Goal: Information Seeking & Learning: Learn about a topic

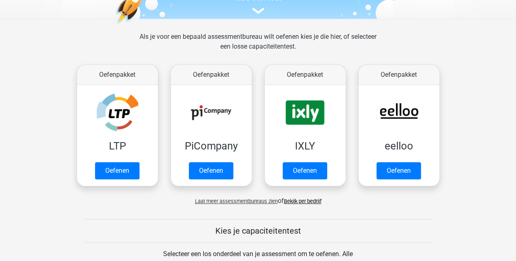
scroll to position [122, 0]
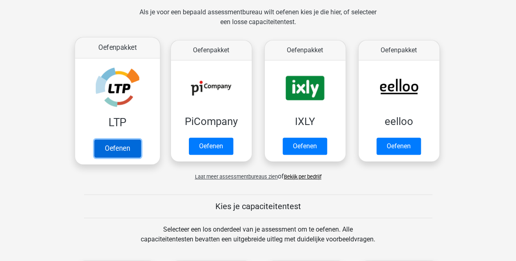
click at [119, 143] on link "Oefenen" at bounding box center [117, 148] width 47 height 18
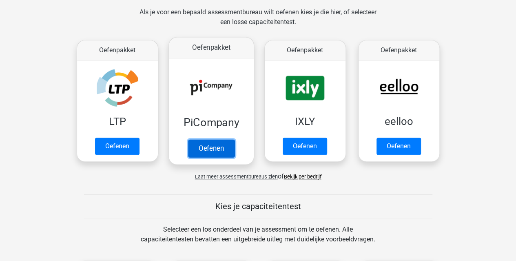
click at [213, 147] on link "Oefenen" at bounding box center [211, 148] width 47 height 18
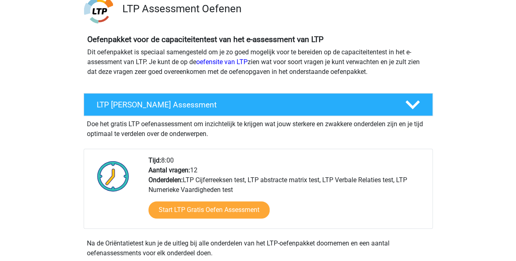
scroll to position [163, 0]
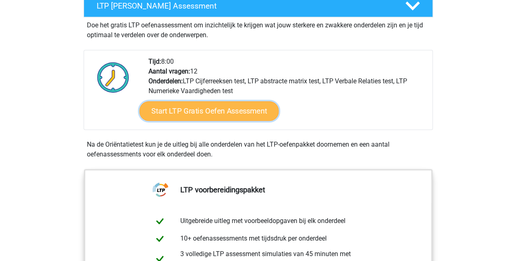
click at [204, 104] on link "Start LTP Gratis Oefen Assessment" at bounding box center [209, 111] width 140 height 20
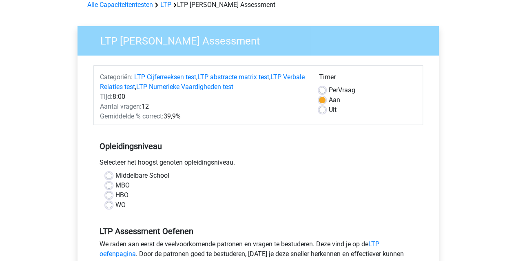
scroll to position [82, 0]
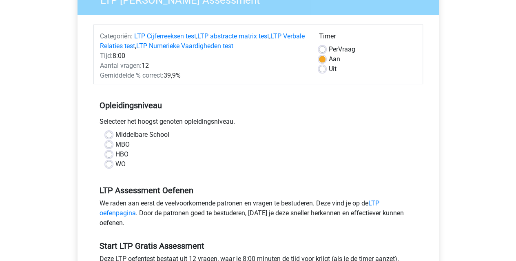
click at [115, 135] on label "Middelbare School" at bounding box center [142, 135] width 54 height 10
click at [110, 135] on input "Middelbare School" at bounding box center [109, 134] width 7 height 8
radio input "true"
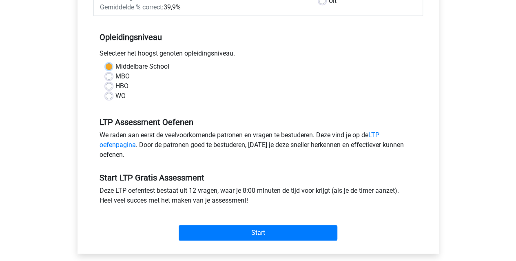
scroll to position [163, 0]
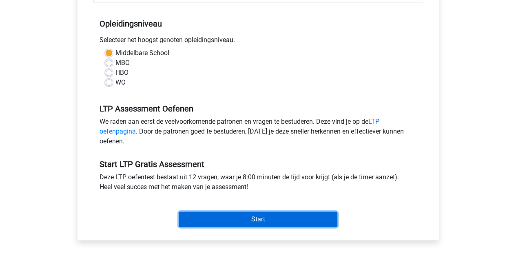
click at [258, 216] on input "Start" at bounding box center [258, 219] width 159 height 16
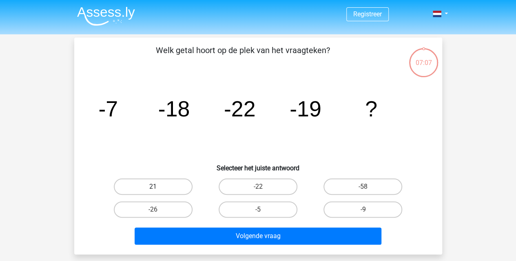
click at [142, 185] on label "21" at bounding box center [153, 186] width 79 height 16
click at [153, 186] on input "21" at bounding box center [155, 188] width 5 height 5
radio input "true"
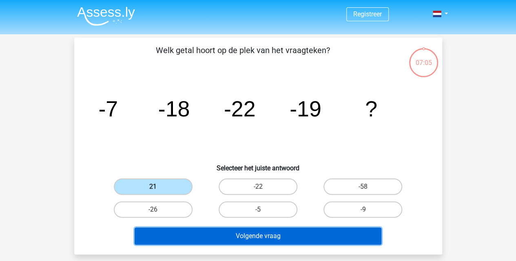
click at [333, 232] on button "Volgende vraag" at bounding box center [258, 235] width 247 height 17
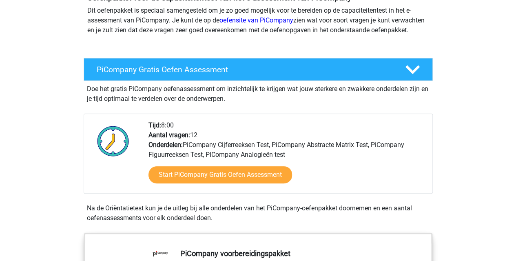
scroll to position [122, 0]
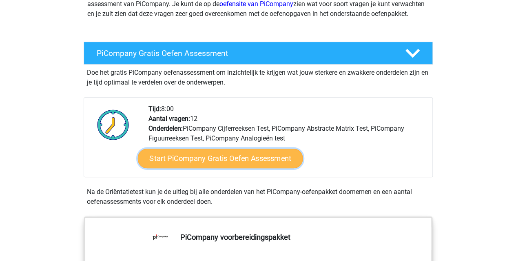
click at [217, 168] on link "Start PiCompany Gratis Oefen Assessment" at bounding box center [220, 159] width 165 height 20
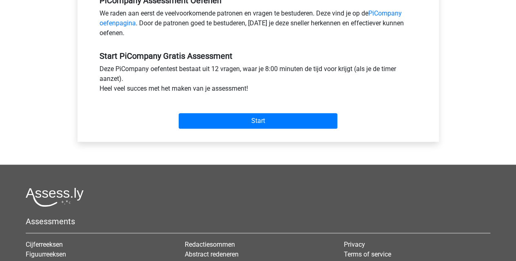
scroll to position [286, 0]
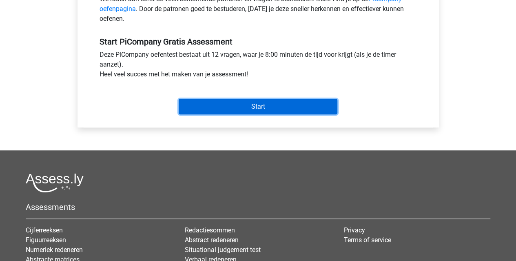
click at [260, 114] on input "Start" at bounding box center [258, 107] width 159 height 16
